Goal: Task Accomplishment & Management: Manage account settings

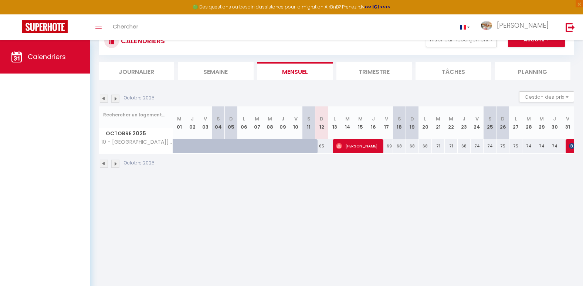
scroll to position [26, 0]
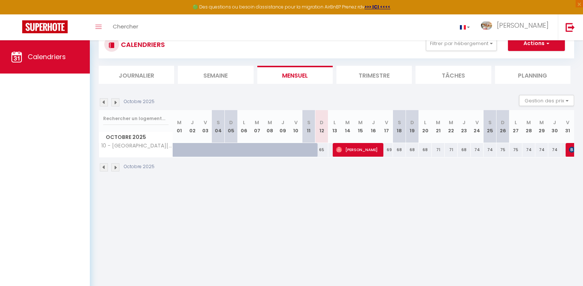
click at [116, 168] on img at bounding box center [115, 167] width 8 height 8
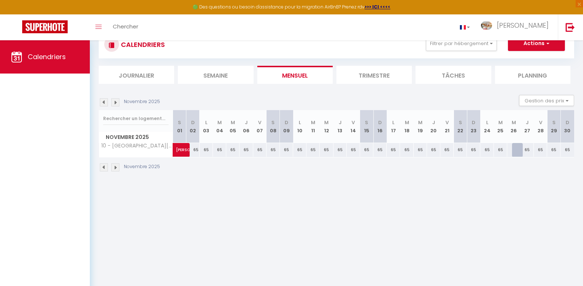
click at [116, 168] on img at bounding box center [115, 167] width 8 height 8
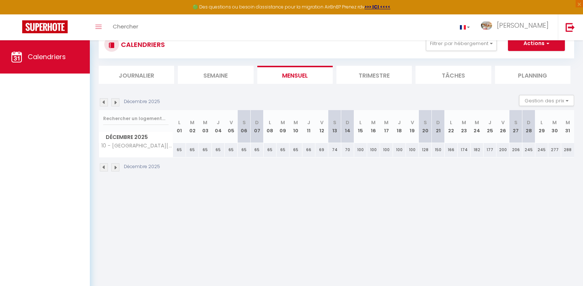
click at [116, 168] on img at bounding box center [115, 167] width 8 height 8
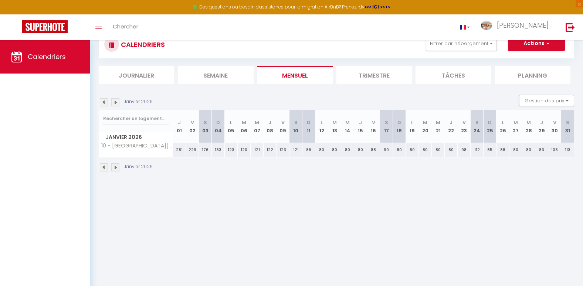
click at [116, 168] on img at bounding box center [115, 167] width 8 height 8
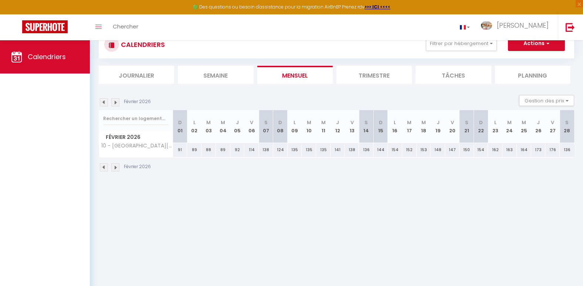
click at [116, 168] on img at bounding box center [115, 167] width 8 height 8
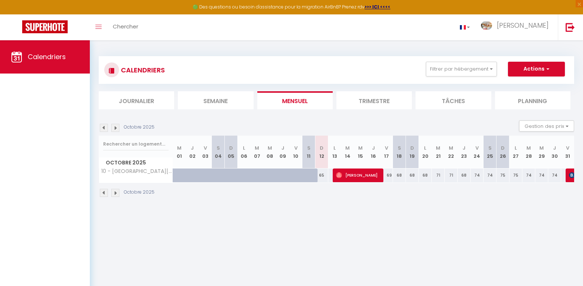
select select
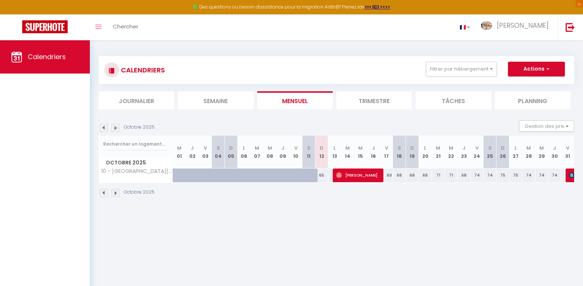
select select
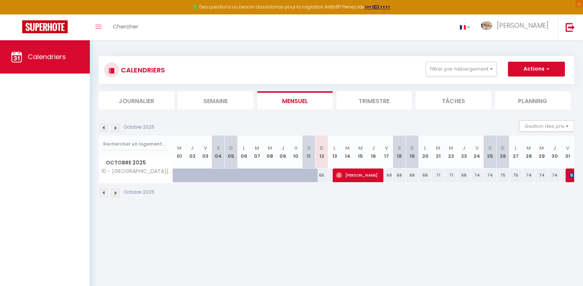
select select
click at [352, 176] on span "[PERSON_NAME]" at bounding box center [357, 175] width 43 height 14
select select "OK"
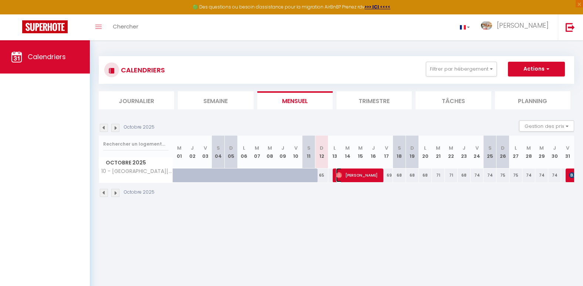
select select "1"
select select "0"
select select "1"
select select
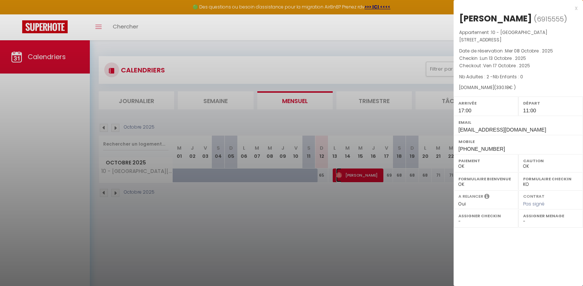
select select "6328"
click at [262, 208] on div at bounding box center [291, 143] width 583 height 286
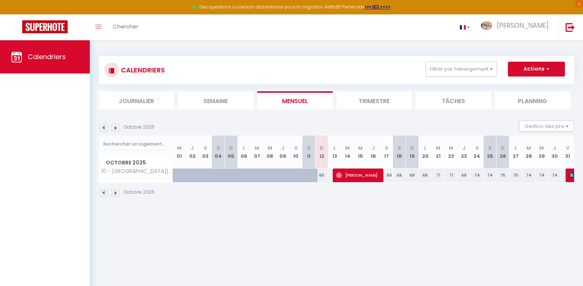
click at [148, 104] on li "Journalier" at bounding box center [136, 100] width 75 height 18
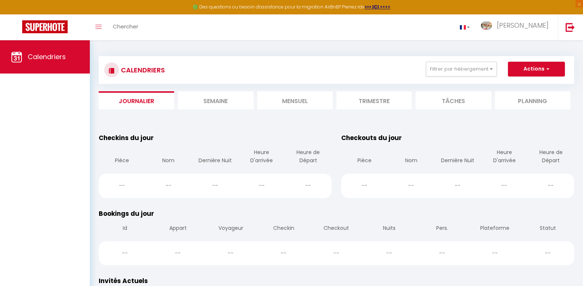
click at [225, 99] on li "Semaine" at bounding box center [215, 100] width 75 height 18
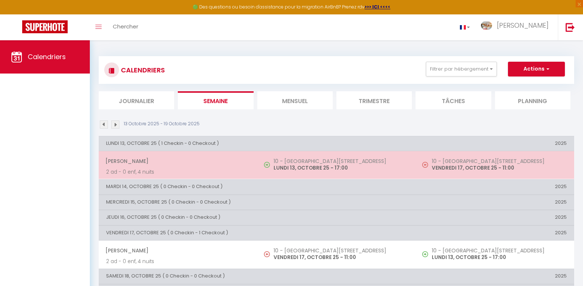
click at [241, 167] on span "[PERSON_NAME]" at bounding box center [177, 161] width 145 height 14
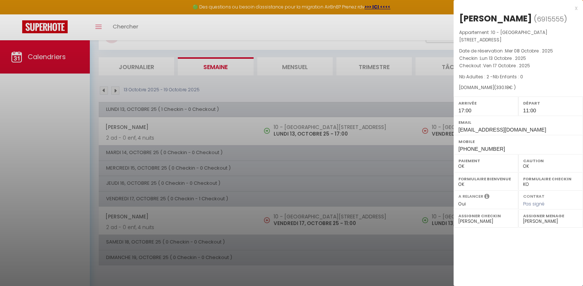
scroll to position [40, 0]
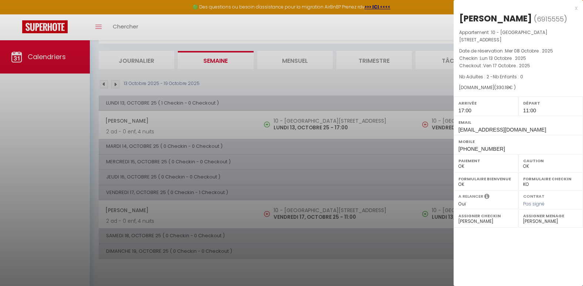
click at [354, 175] on div at bounding box center [291, 143] width 583 height 286
